Goal: Obtain resource: Download file/media

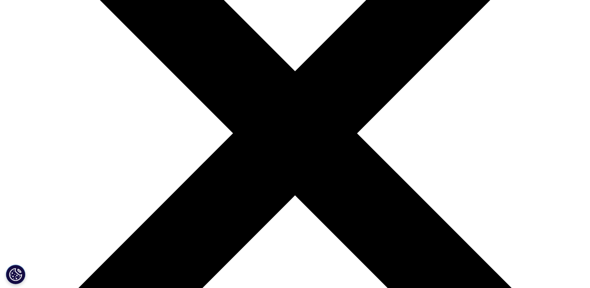
scroll to position [273, 0]
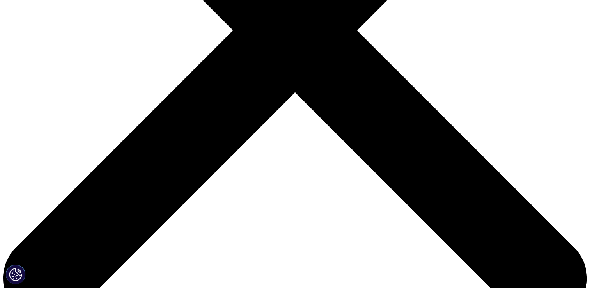
type input "yosephine"
type input "carolline"
type input "[EMAIL_ADDRESS][DOMAIN_NAME]"
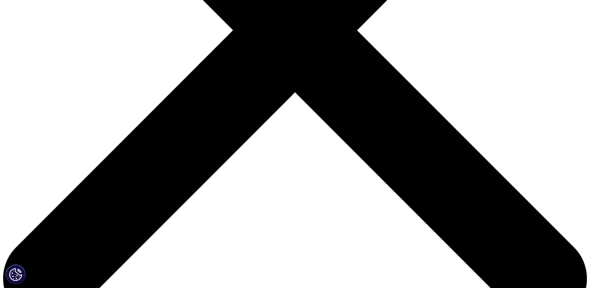
type input "[DOMAIN_NAME]"
select select "[GEOGRAPHIC_DATA]"
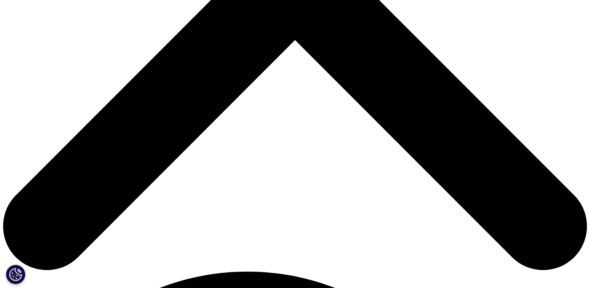
scroll to position [390, 0]
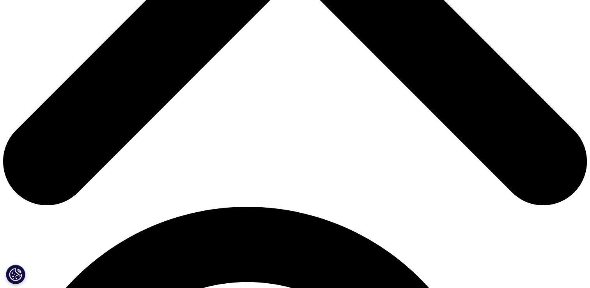
type input "marketing manager"
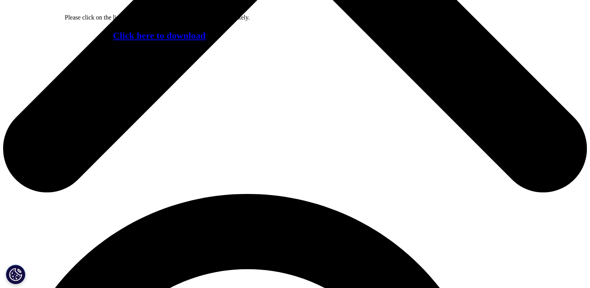
scroll to position [347, 0]
